Goal: Find specific page/section: Find specific page/section

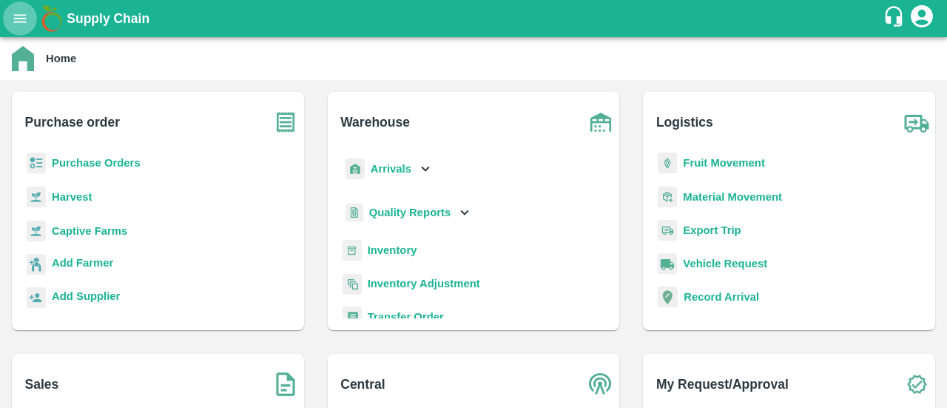
click at [16, 26] on icon "open drawer" at bounding box center [20, 18] width 16 height 16
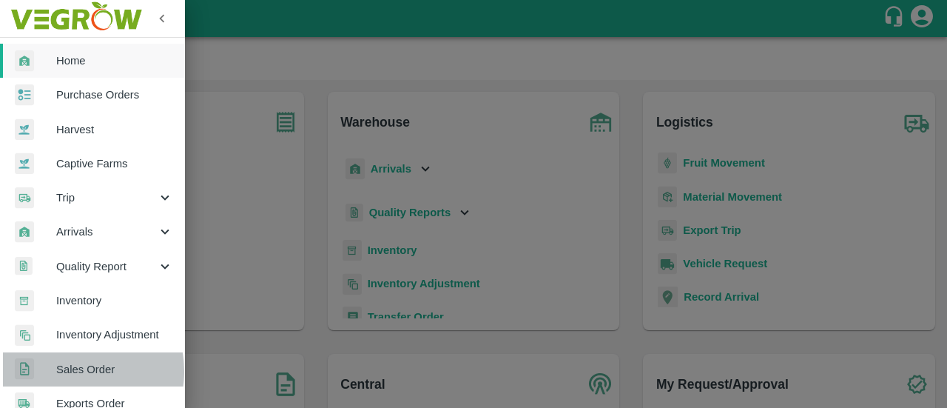
click at [72, 371] on span "Sales Order" at bounding box center [114, 369] width 117 height 16
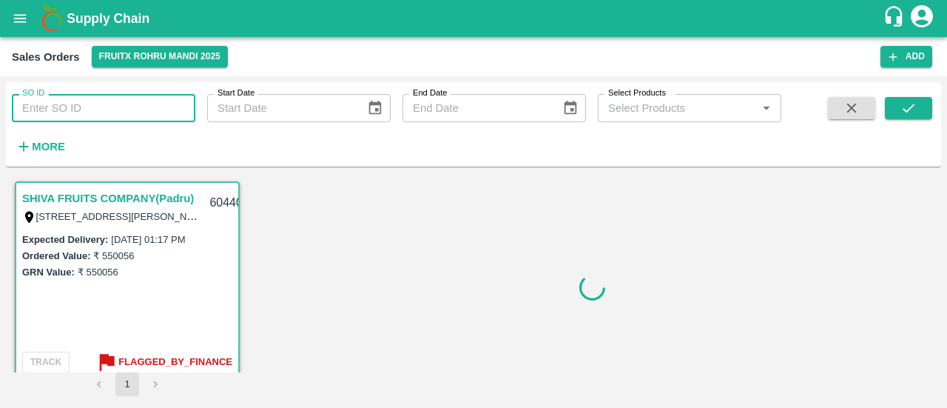
click at [82, 111] on input "SO ID" at bounding box center [103, 108] width 183 height 28
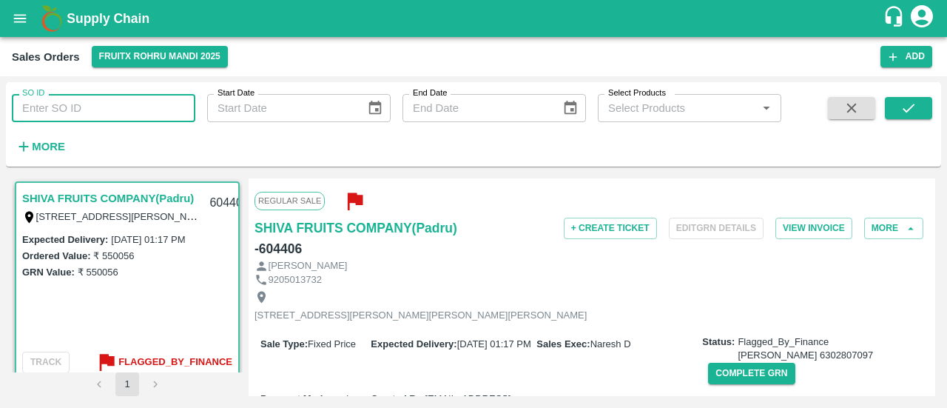
paste input "[PERSON_NAME] [PERSON_NAME] (BM3)"
type input "[PERSON_NAME] [PERSON_NAME] (BM3)"
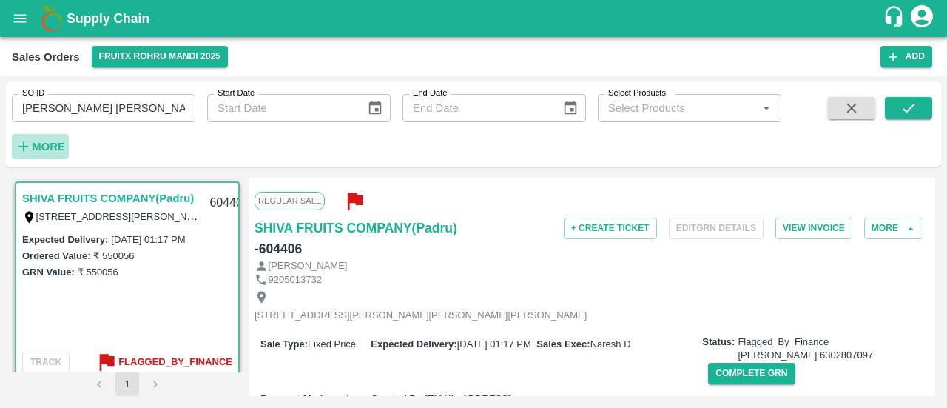
click at [47, 145] on strong "More" at bounding box center [48, 147] width 33 height 12
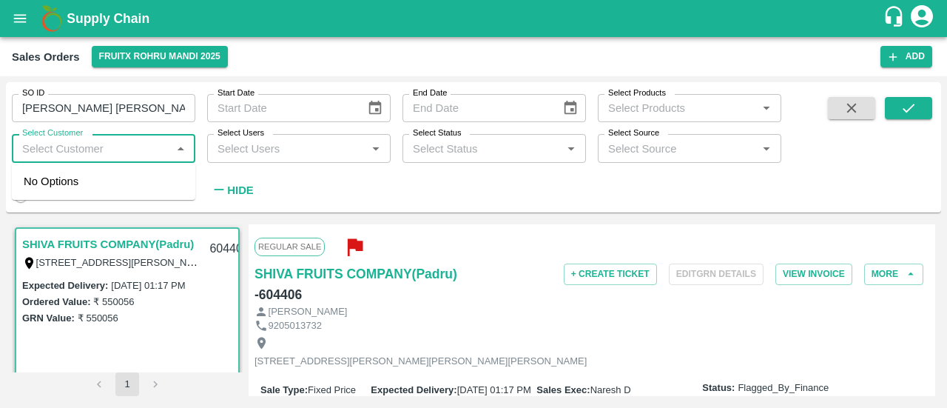
click at [81, 154] on input "Select Customer" at bounding box center [91, 147] width 150 height 19
paste input "[PERSON_NAME] [PERSON_NAME] (BM3)"
type input "[PERSON_NAME] [PERSON_NAME] (BM3)"
click at [59, 189] on div "[PERSON_NAME] [PERSON_NAME] (BM3)" at bounding box center [121, 189] width 124 height 33
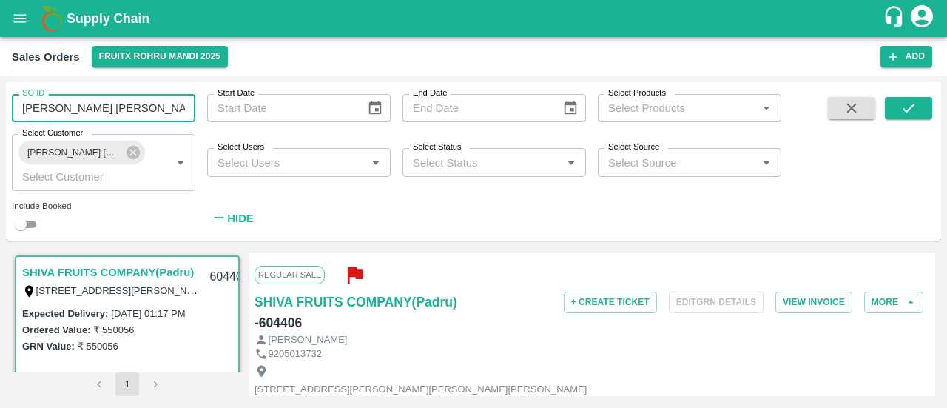
click at [177, 109] on input "[PERSON_NAME] [PERSON_NAME] (BM3)" at bounding box center [103, 108] width 183 height 28
type input "P"
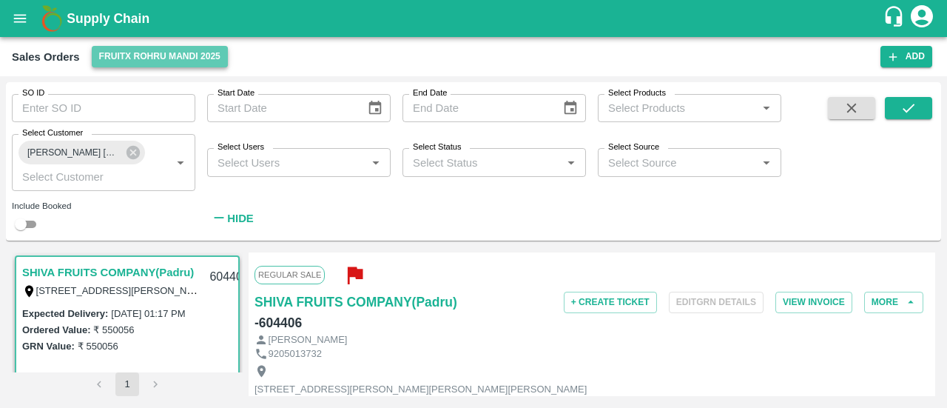
click at [130, 55] on button "FruitX Rohru Mandi 2025" at bounding box center [160, 56] width 136 height 21
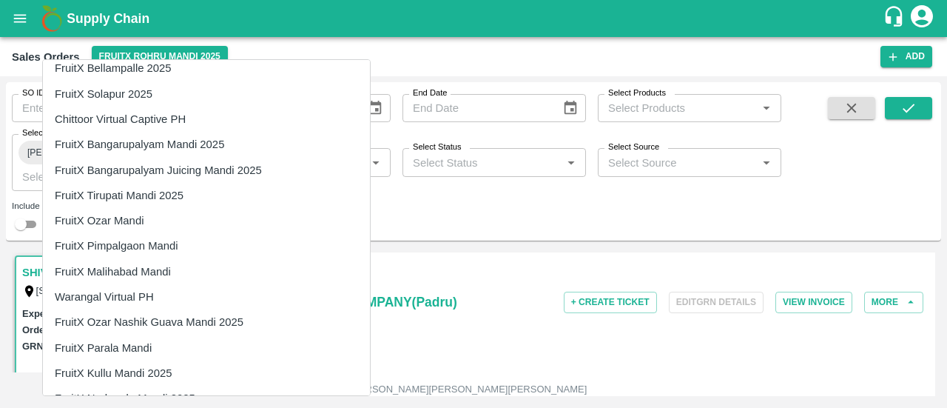
scroll to position [2394, 0]
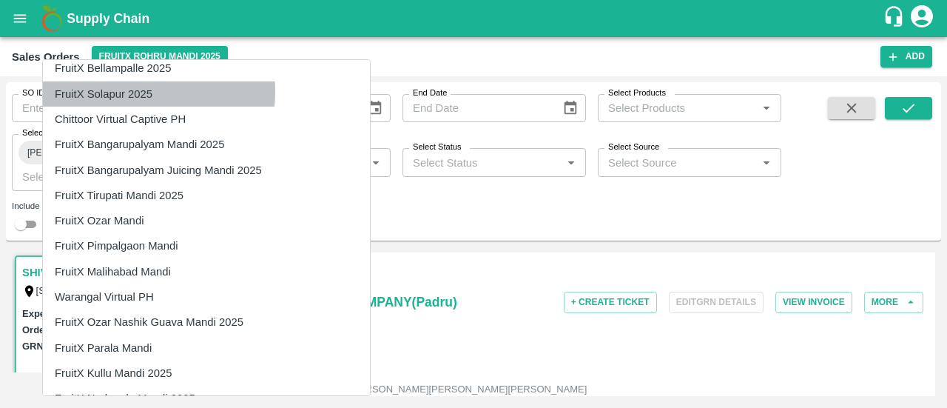
click at [132, 91] on li "FruitX Solapur 2025" at bounding box center [206, 93] width 327 height 25
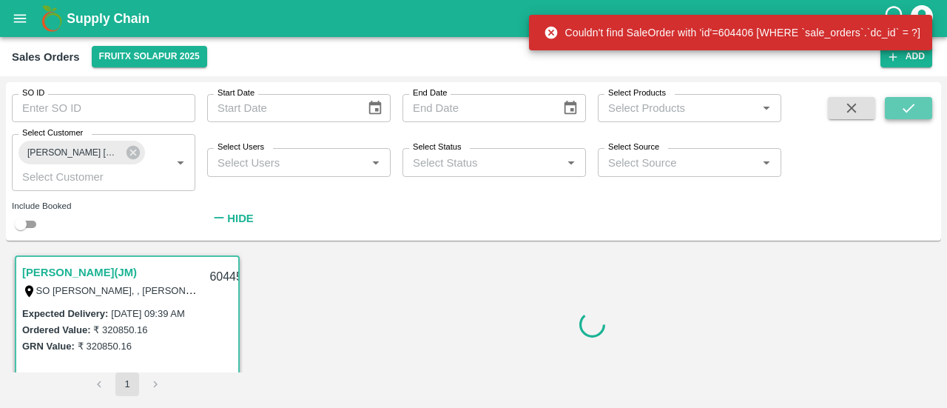
click at [898, 111] on button "submit" at bounding box center [908, 108] width 47 height 22
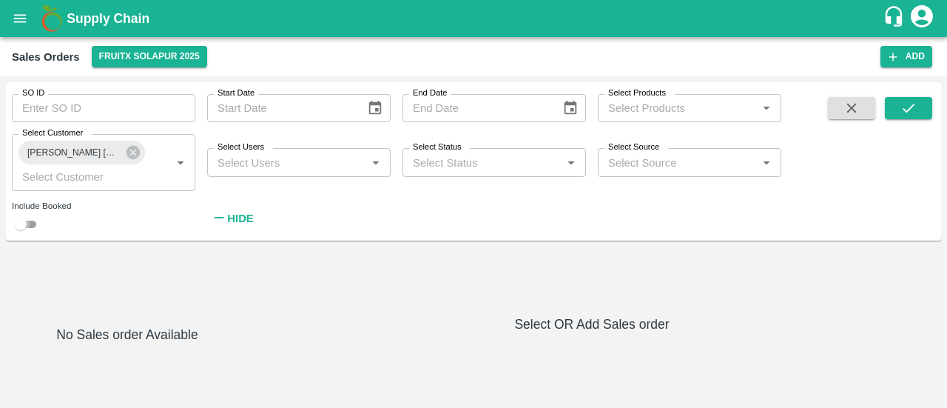
click at [25, 226] on input "checkbox" at bounding box center [20, 224] width 53 height 18
checkbox input "true"
click at [891, 115] on button "submit" at bounding box center [908, 108] width 47 height 22
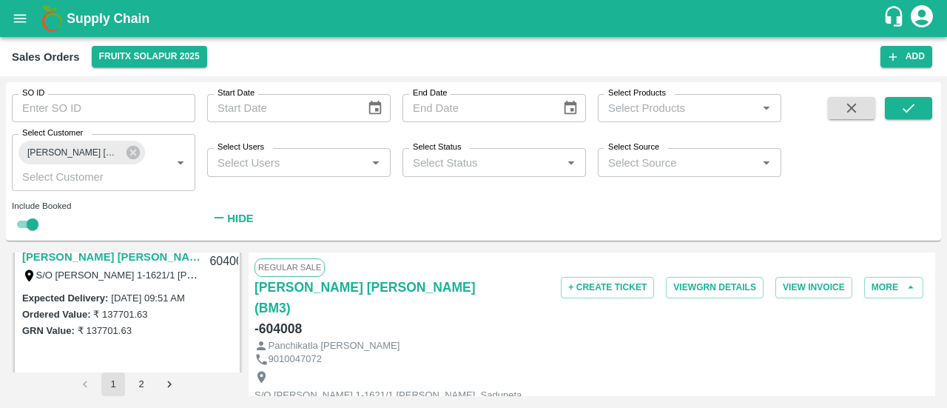
scroll to position [426, 0]
click at [103, 260] on link "[PERSON_NAME] [PERSON_NAME] (BM3)" at bounding box center [111, 257] width 178 height 19
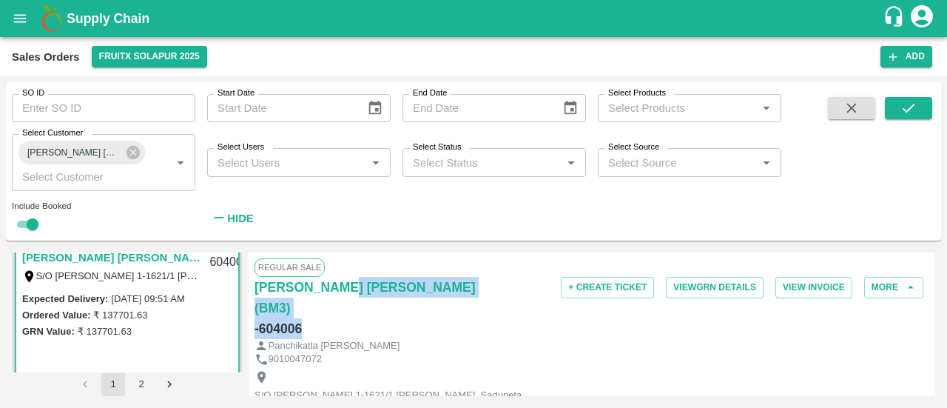
drag, startPoint x: 331, startPoint y: 306, endPoint x: 300, endPoint y: 314, distance: 32.1
click at [300, 314] on div "[PERSON_NAME] [PERSON_NAME] (BM3) - 604006" at bounding box center [366, 308] width 225 height 62
click at [302, 318] on h6 "- 604006" at bounding box center [277, 328] width 47 height 21
drag, startPoint x: 302, startPoint y: 313, endPoint x: 261, endPoint y: 311, distance: 40.7
click at [261, 318] on h6 "- 604006" at bounding box center [277, 328] width 47 height 21
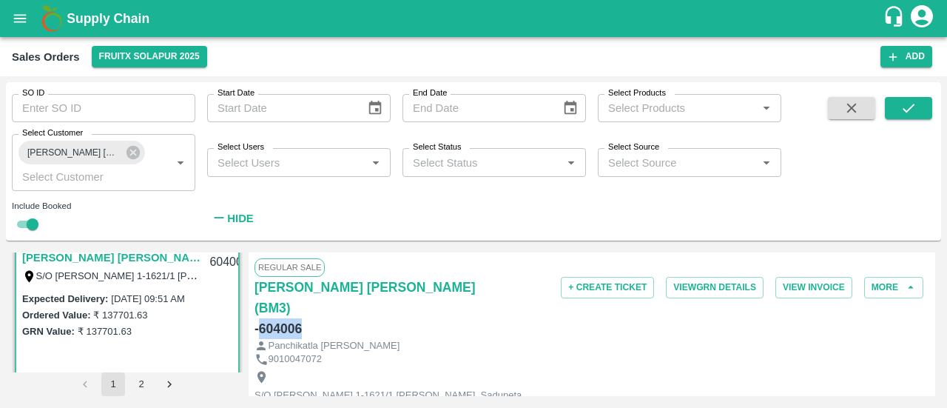
copy h6 "604006"
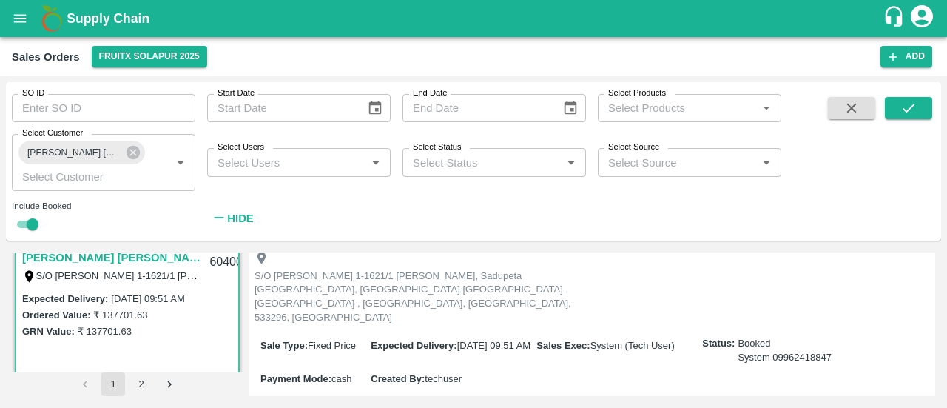
scroll to position [118, 0]
